Goal: Task Accomplishment & Management: Use online tool/utility

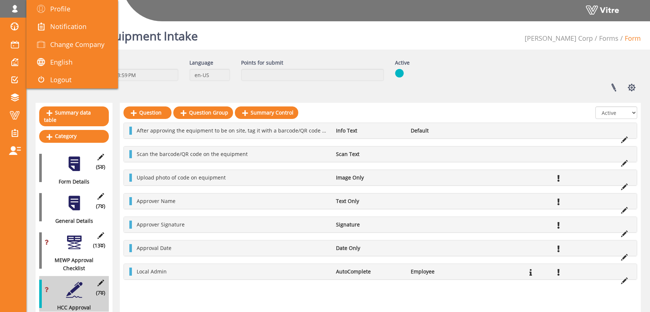
scroll to position [66, 0]
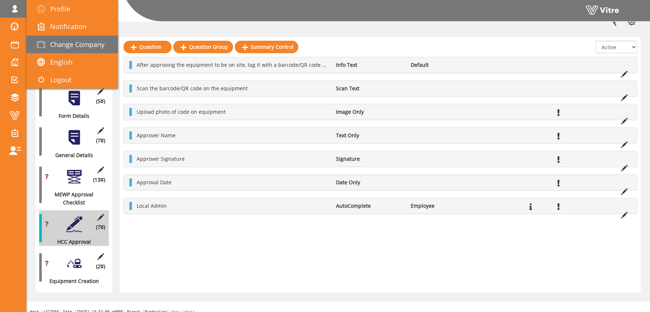
click at [77, 46] on span "Change Company" at bounding box center [77, 44] width 54 height 9
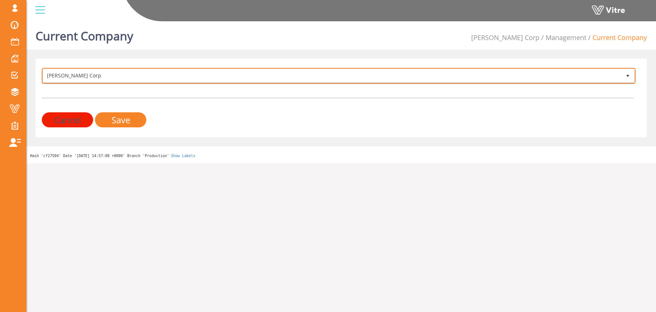
click at [143, 71] on span "[PERSON_NAME] Corp" at bounding box center [332, 75] width 578 height 13
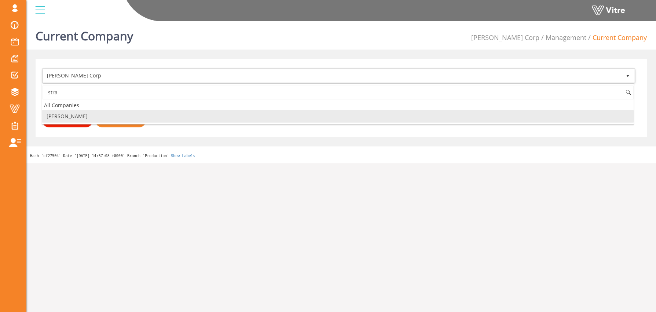
click at [77, 117] on li "Strauss Israel" at bounding box center [337, 116] width 591 height 12
type input "stra"
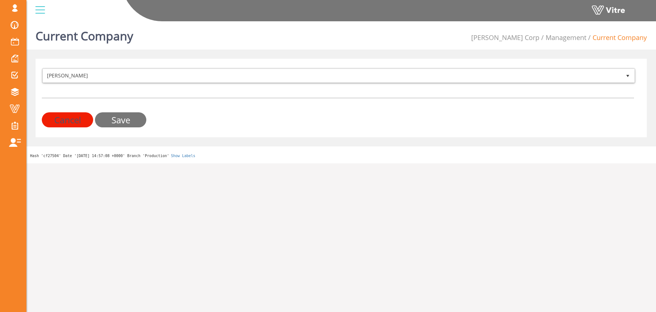
click at [124, 117] on input "Save" at bounding box center [120, 119] width 51 height 15
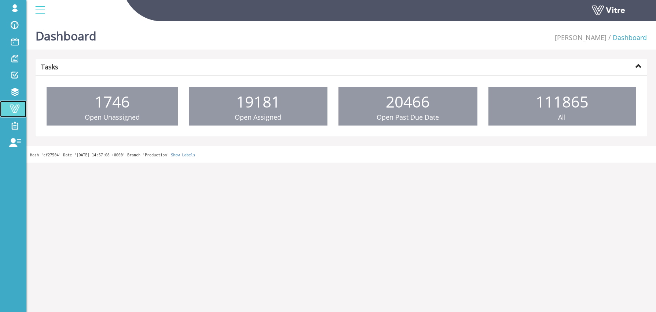
click at [16, 105] on span at bounding box center [14, 108] width 18 height 9
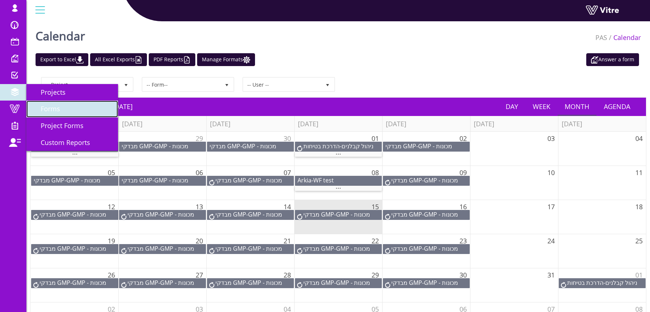
click at [62, 110] on link "Forms" at bounding box center [72, 108] width 92 height 17
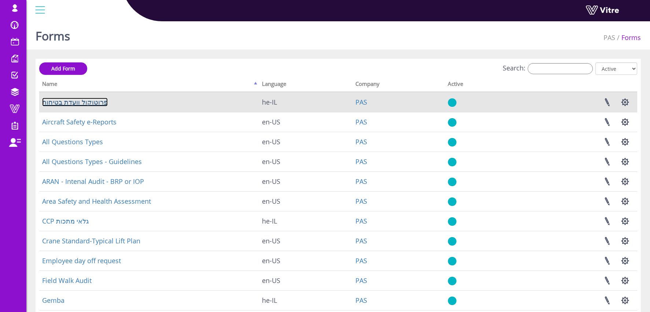
click at [78, 103] on link "פרוטוקול וועדת בטיחות" at bounding box center [75, 101] width 66 height 9
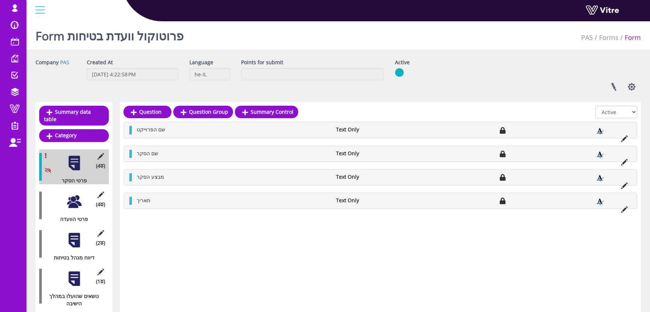
click at [71, 195] on div at bounding box center [74, 201] width 16 height 16
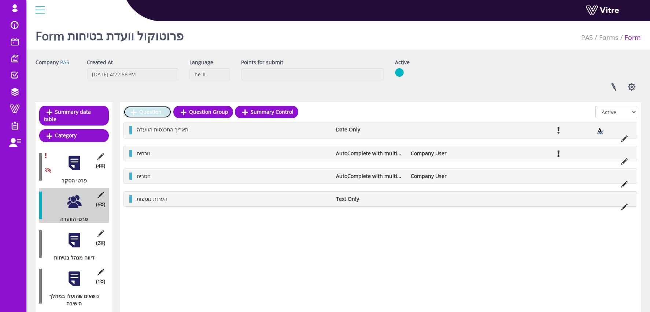
click at [154, 115] on link "Question" at bounding box center [148, 112] width 48 height 12
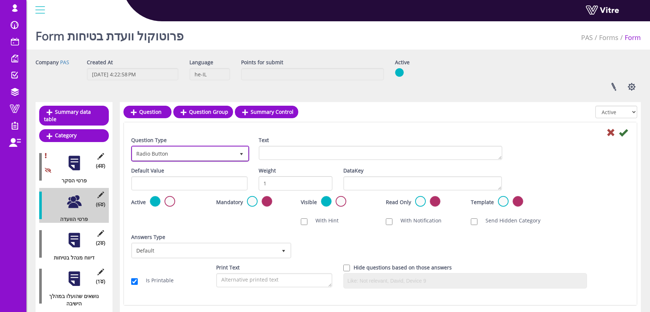
click at [181, 154] on span "Radio Button" at bounding box center [183, 153] width 103 height 13
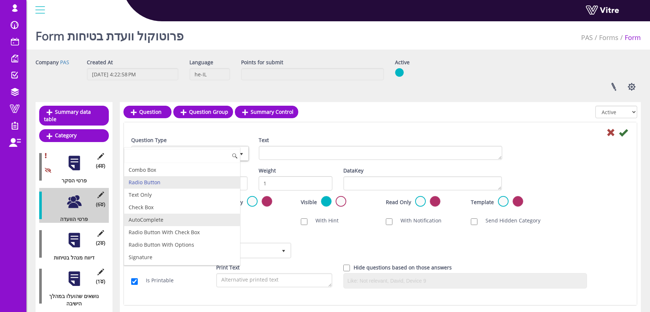
click at [177, 221] on li "AutoComplete" at bounding box center [182, 219] width 116 height 12
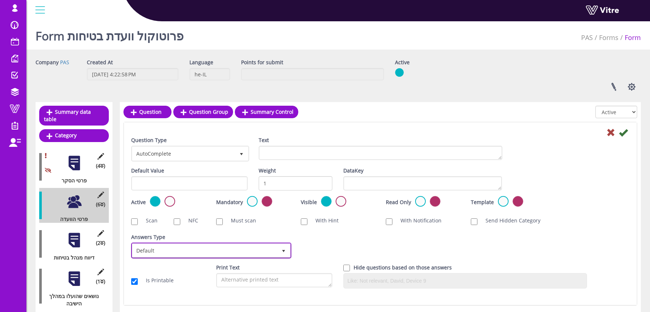
click at [193, 254] on span "Default" at bounding box center [204, 249] width 145 height 13
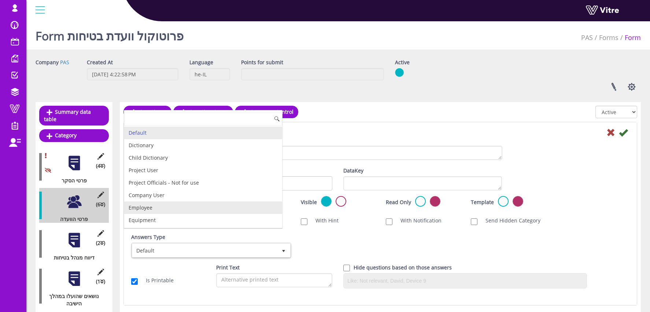
click at [167, 207] on li "Employee" at bounding box center [203, 207] width 158 height 12
checkbox input "true"
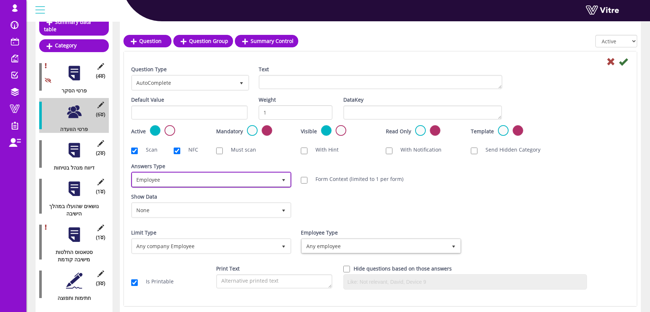
scroll to position [88, 0]
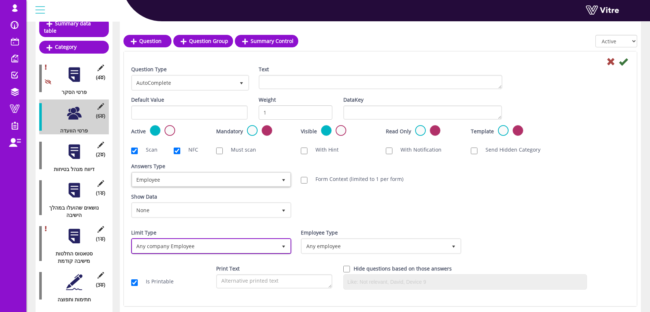
click at [193, 249] on span "Any company Employee" at bounding box center [204, 245] width 145 height 13
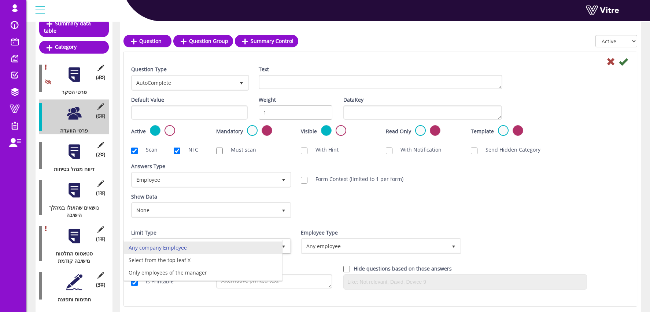
click at [366, 219] on div "Show Data None 0 Certificates בדיקת עיניים בדיקות כלליות הדרכת עבודה בגובה הדרכ…" at bounding box center [380, 208] width 509 height 30
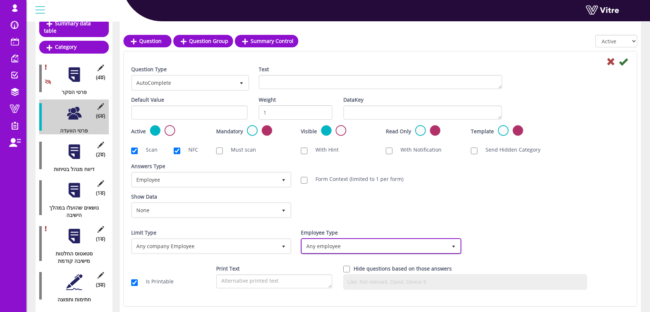
click at [355, 243] on span "Any employee" at bounding box center [374, 245] width 145 height 13
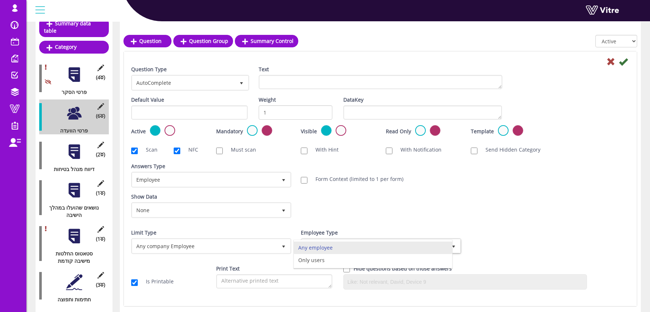
click at [468, 220] on div "Show Data None 0 Certificates בדיקת עיניים בדיקות כלליות הדרכת עבודה בגובה הדרכ…" at bounding box center [380, 208] width 509 height 30
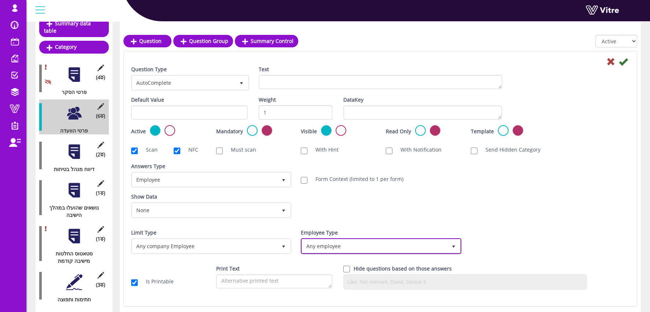
click at [320, 244] on span "Any employee" at bounding box center [374, 245] width 145 height 13
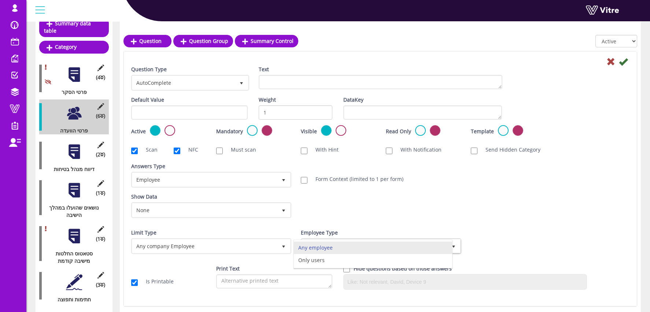
click at [373, 210] on div "Show Data None 0 Certificates בדיקת עיניים בדיקות כלליות הדרכת עבודה בגובה הדרכ…" at bounding box center [380, 208] width 509 height 30
